Goal: Task Accomplishment & Management: Use online tool/utility

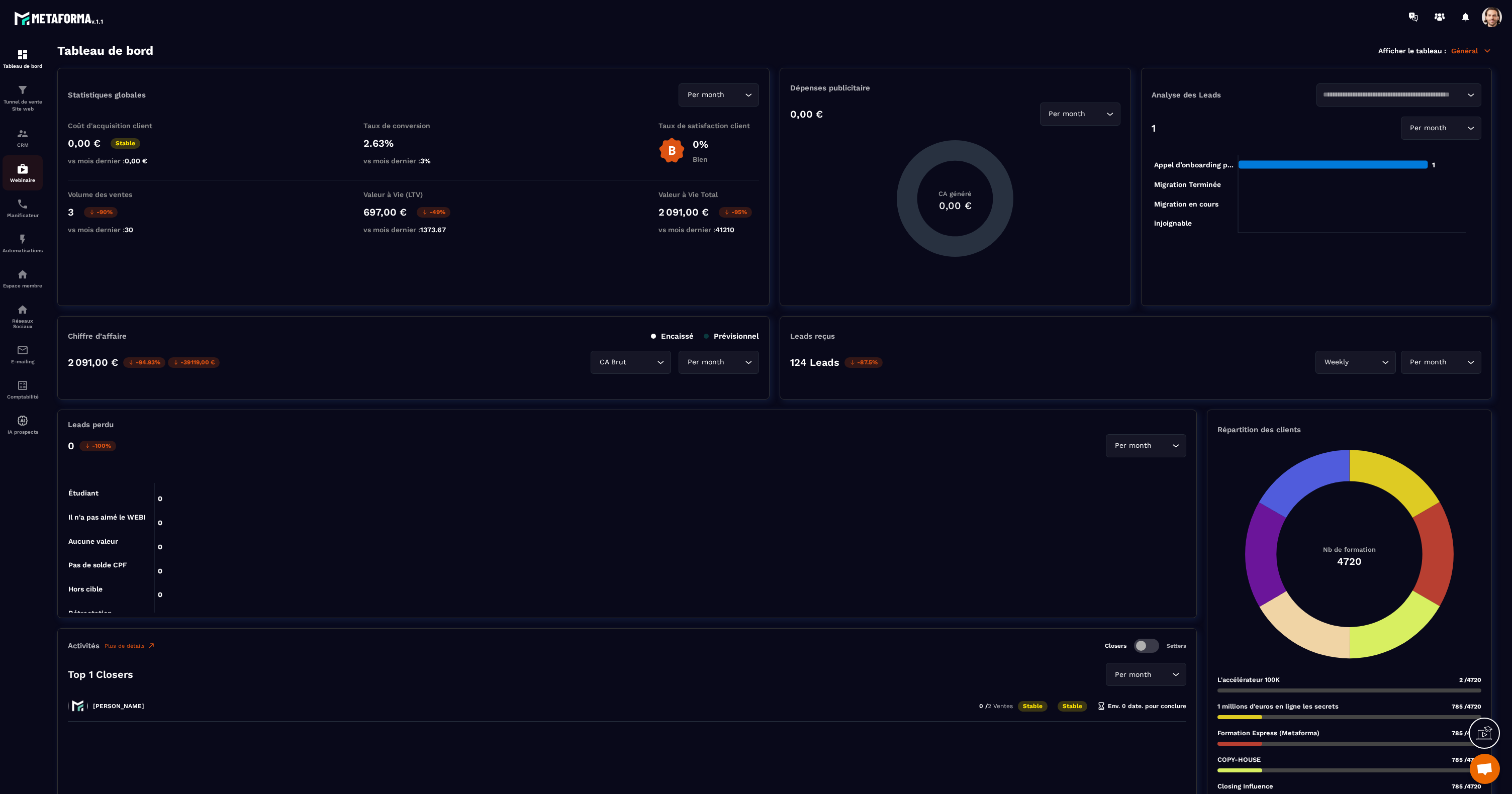
click at [26, 171] on img at bounding box center [22, 168] width 12 height 12
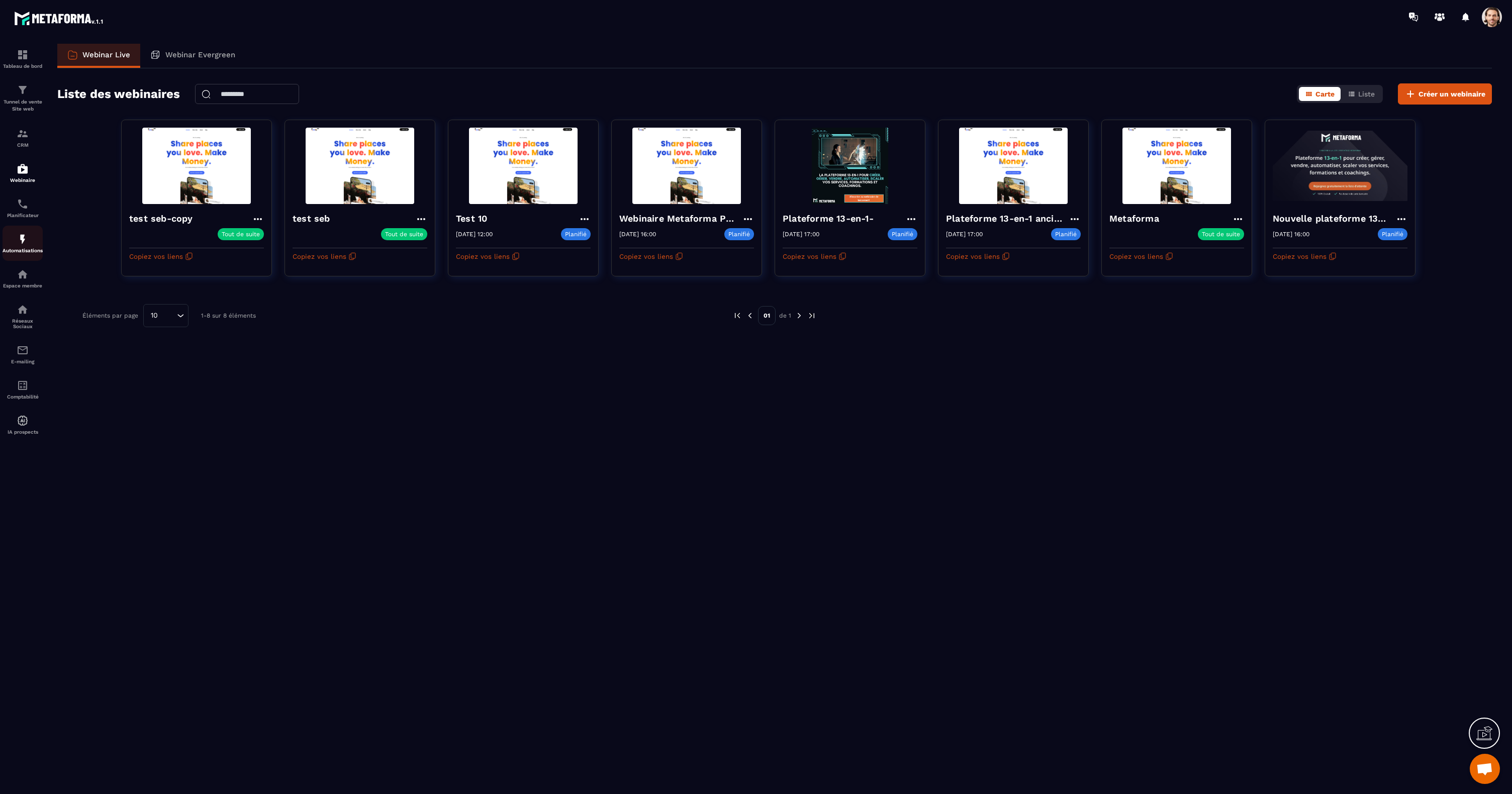
click at [23, 241] on img at bounding box center [22, 239] width 12 height 12
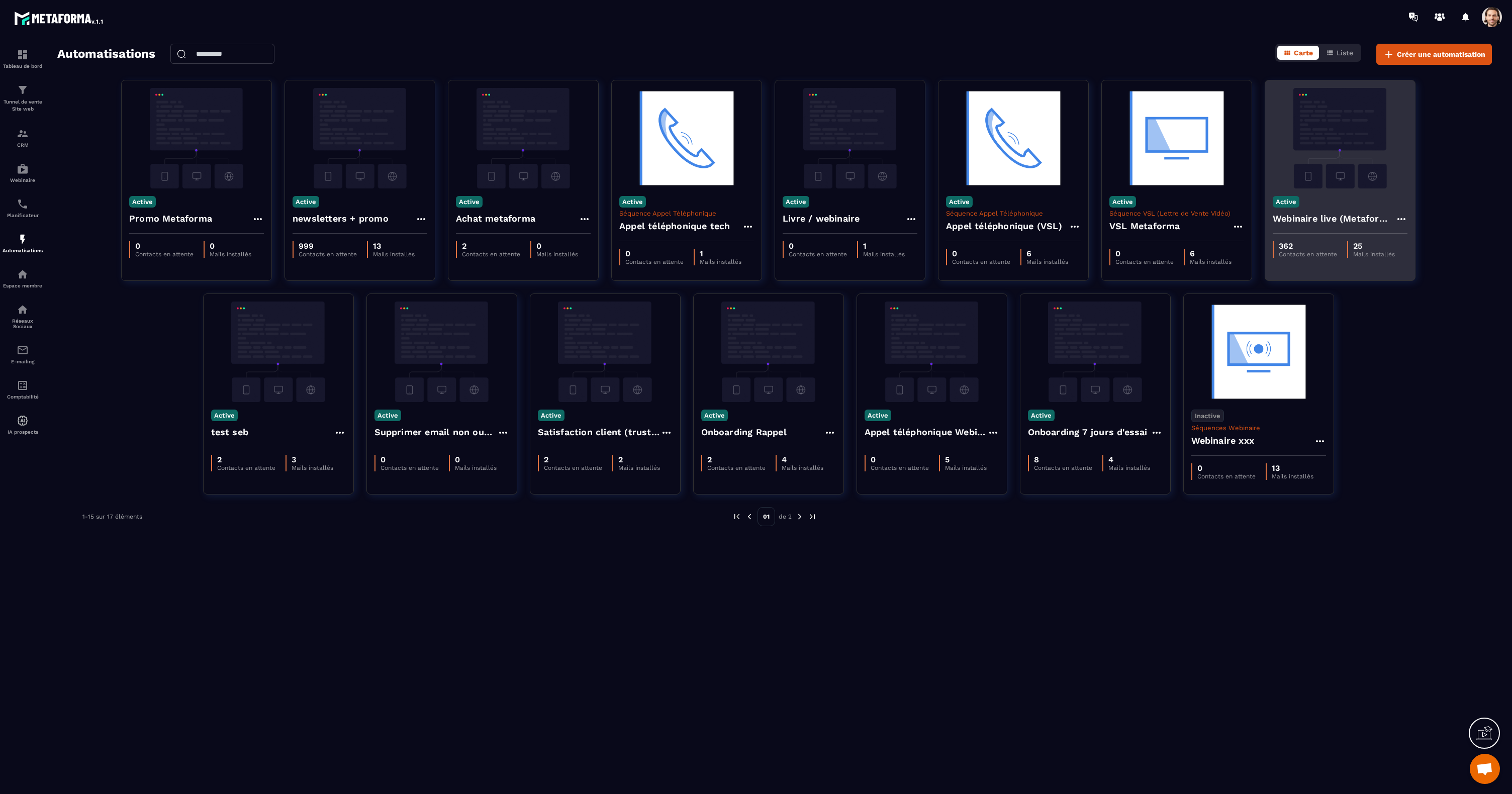
click at [1338, 137] on img at bounding box center [1340, 138] width 135 height 100
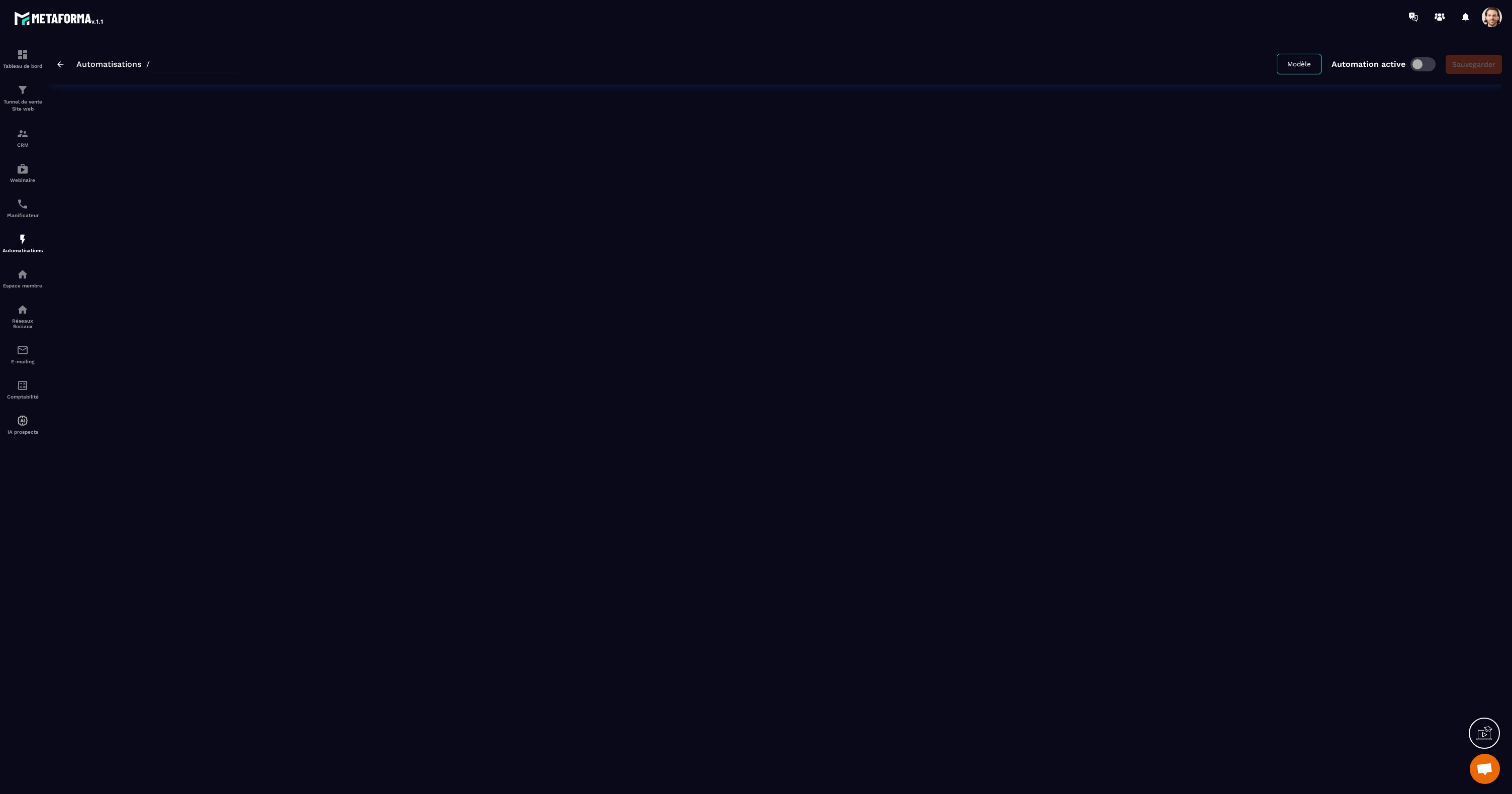
type input "**********"
